Goal: Information Seeking & Learning: Learn about a topic

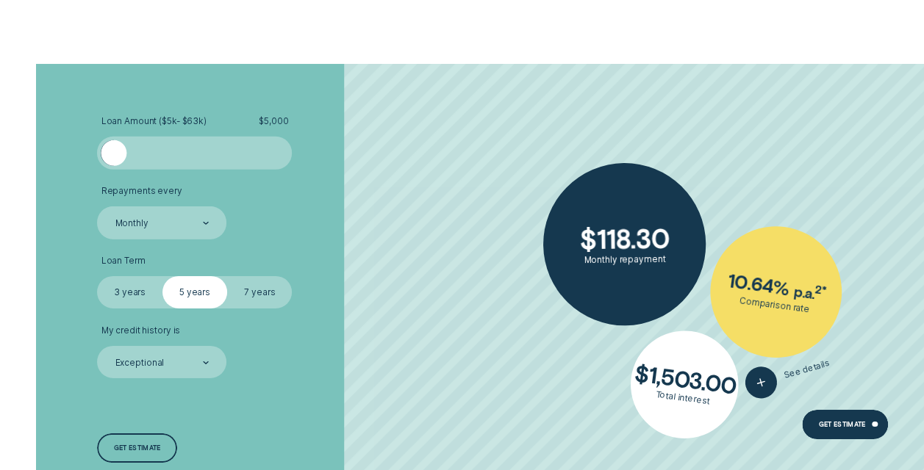
scroll to position [2205, 0]
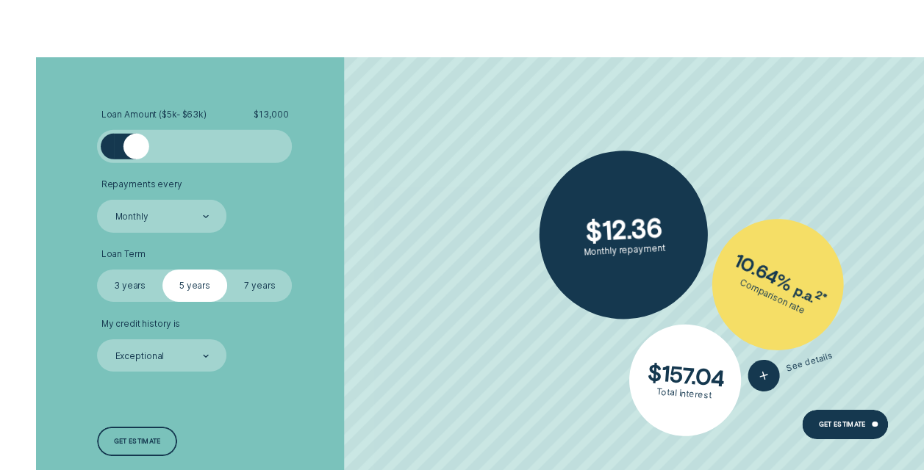
drag, startPoint x: 116, startPoint y: 146, endPoint x: 137, endPoint y: 148, distance: 20.7
click at [137, 148] on div at bounding box center [136, 147] width 26 height 26
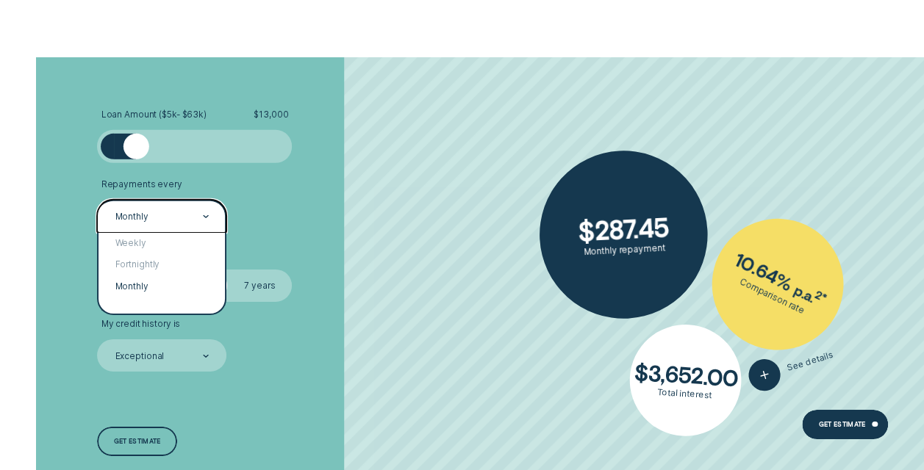
click at [203, 218] on icon at bounding box center [206, 216] width 6 height 3
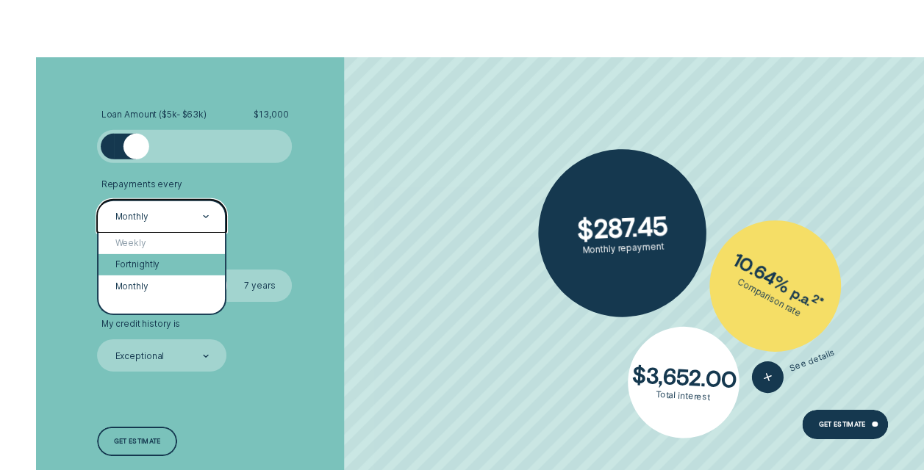
click at [146, 261] on div "Fortnightly" at bounding box center [161, 264] width 126 height 21
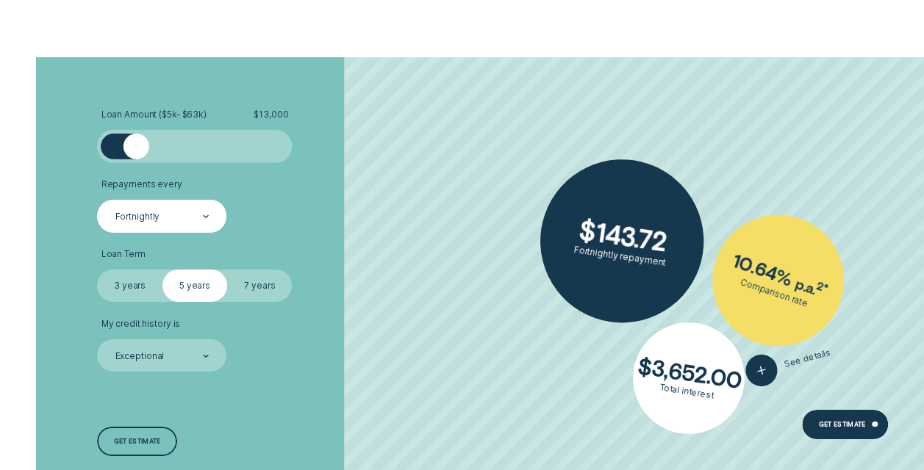
click at [121, 284] on label "3 years" at bounding box center [129, 286] width 65 height 32
click at [97, 270] on input "3 years" at bounding box center [97, 270] width 0 height 0
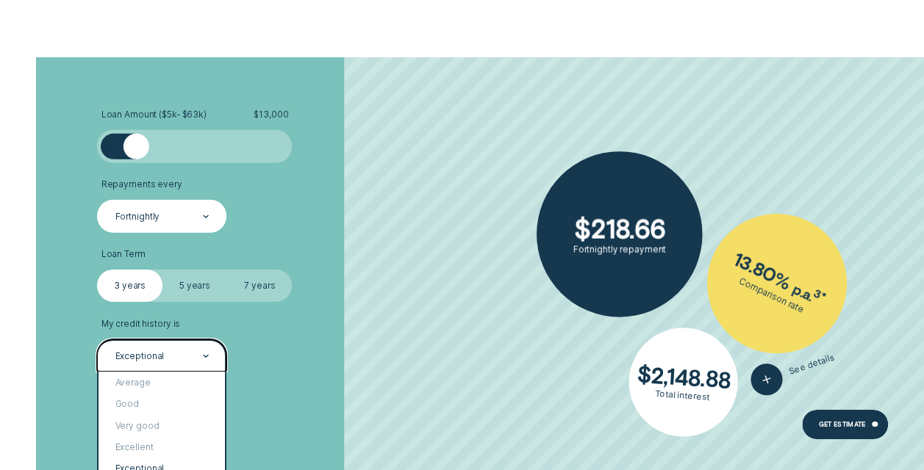
click at [208, 354] on div at bounding box center [206, 356] width 6 height 31
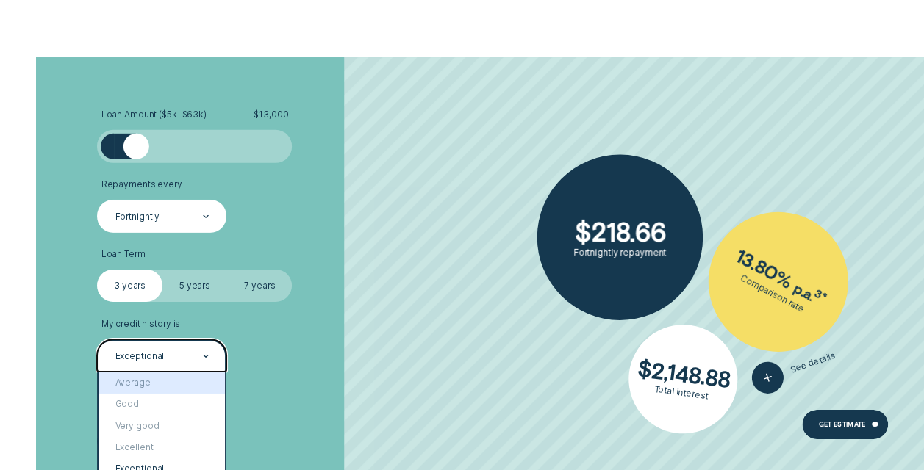
click at [189, 380] on div "Average" at bounding box center [161, 382] width 126 height 21
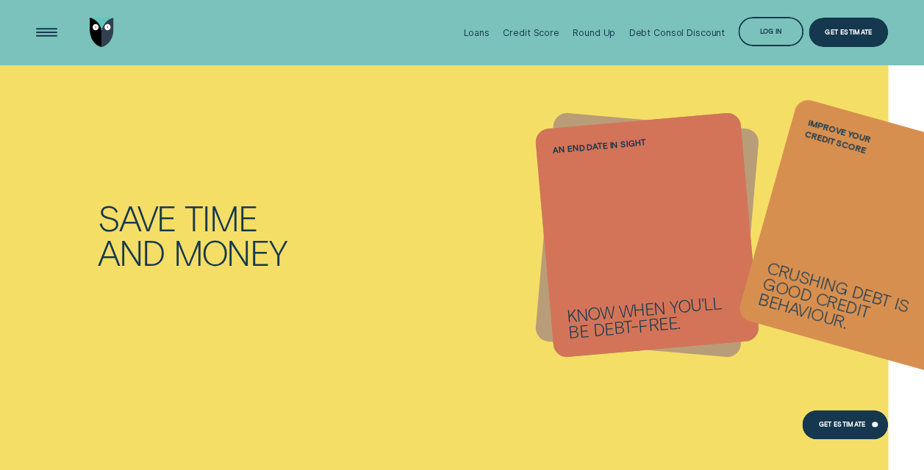
scroll to position [735, 0]
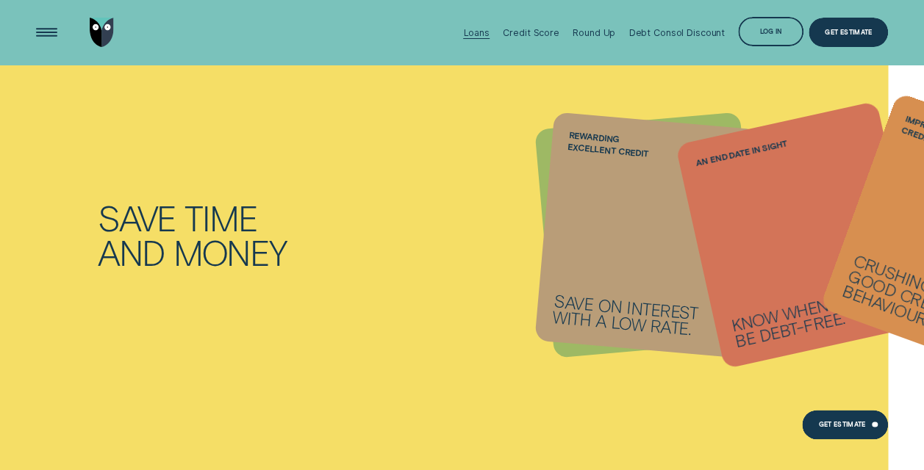
click at [489, 34] on div "Loans" at bounding box center [476, 32] width 26 height 11
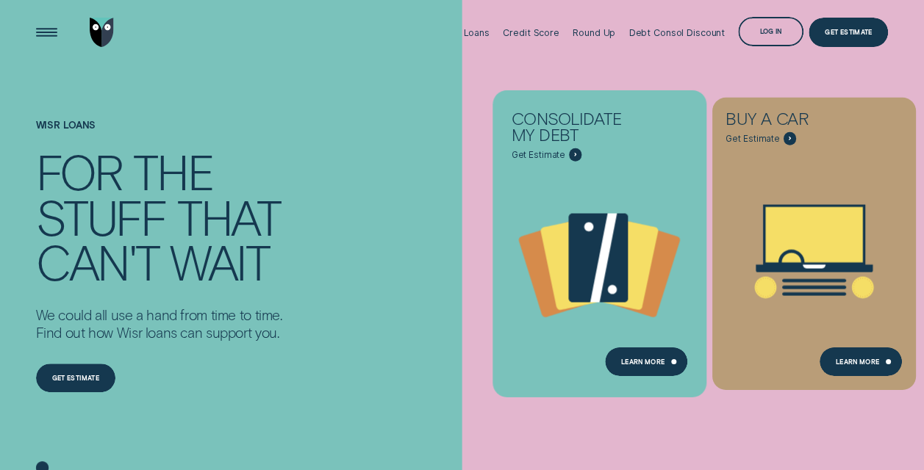
click at [580, 250] on icon "Consolidate my debt - Learn more" at bounding box center [599, 257] width 60 height 89
